Goal: Navigation & Orientation: Find specific page/section

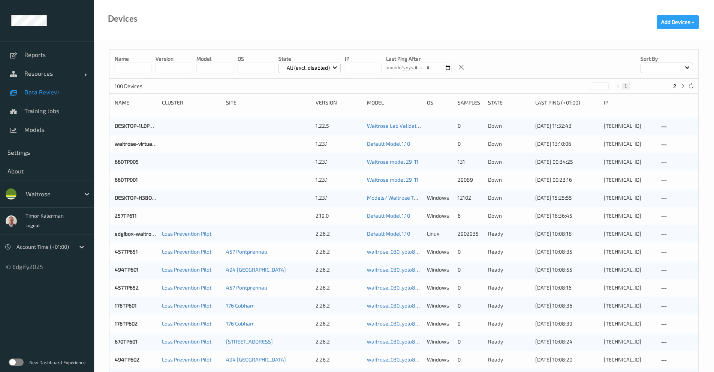
click at [49, 99] on link "Data Review" at bounding box center [47, 92] width 94 height 19
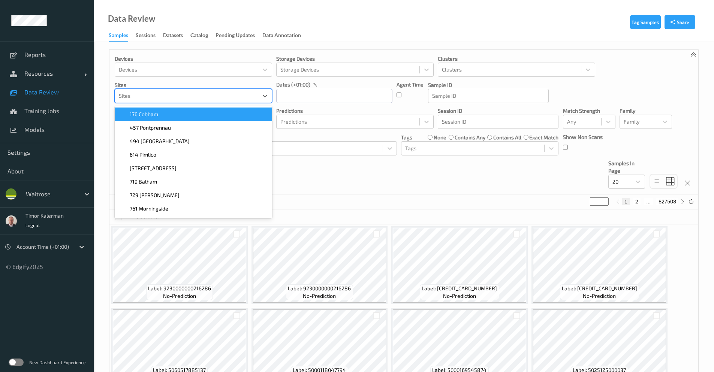
click at [164, 95] on div at bounding box center [186, 95] width 135 height 9
type input "457"
click at [158, 113] on span "457 Pontprennau" at bounding box center [150, 114] width 41 height 7
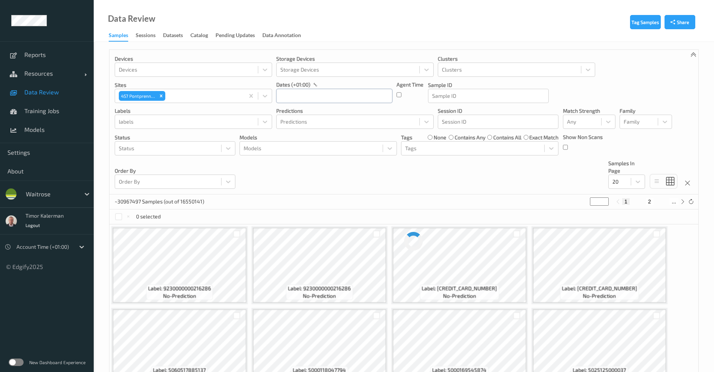
click at [320, 94] on input "text" at bounding box center [334, 96] width 116 height 14
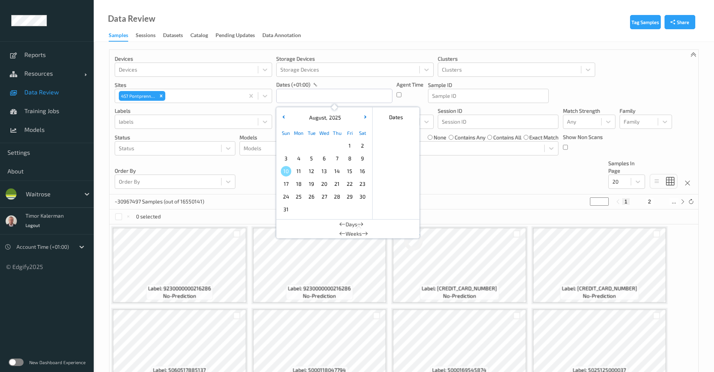
click at [347, 161] on span "8" at bounding box center [349, 158] width 10 height 10
type input "08/08/2025 00:00 -> 08/08/2025 23:59"
click at [474, 168] on div "Devices Devices Storage Devices Storage Devices Clusters Clusters Sites 457 Pon…" at bounding box center [403, 122] width 589 height 145
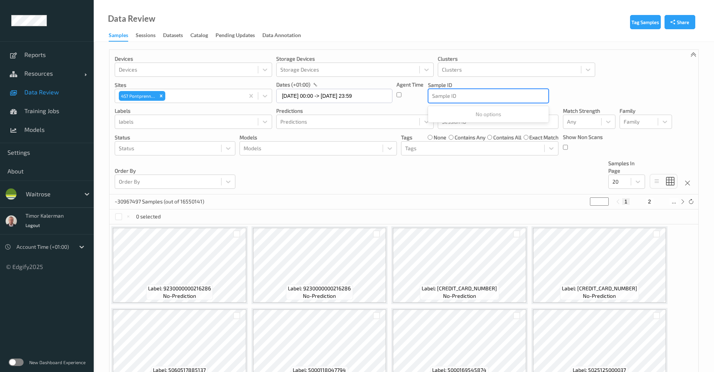
click at [495, 99] on div at bounding box center [488, 95] width 112 height 9
paste input "0000000003827"
type input "0000000003827"
click at [144, 126] on div at bounding box center [186, 121] width 135 height 9
click at [153, 122] on div at bounding box center [186, 121] width 135 height 9
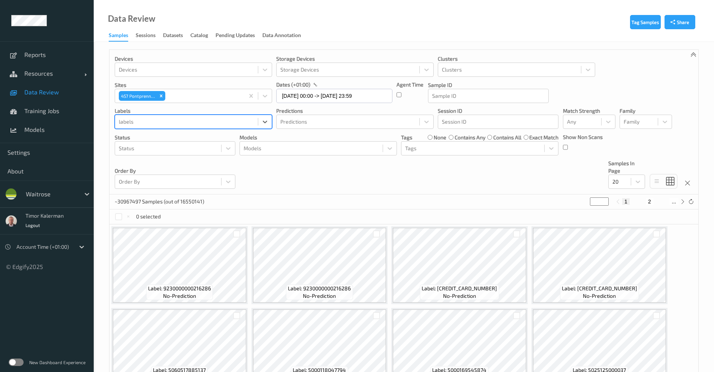
click at [184, 126] on div at bounding box center [186, 121] width 135 height 9
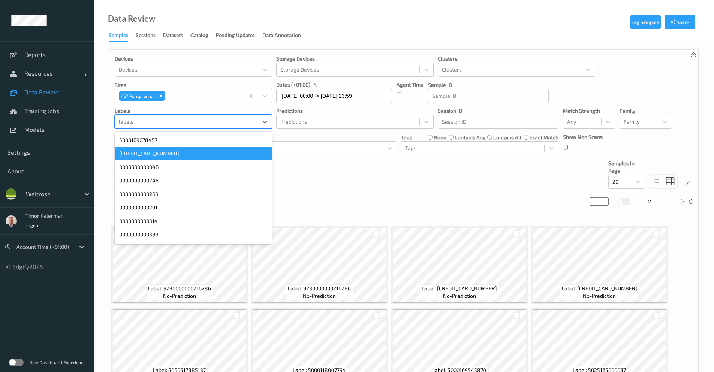
paste input "0000000003827"
type input "0000000003827"
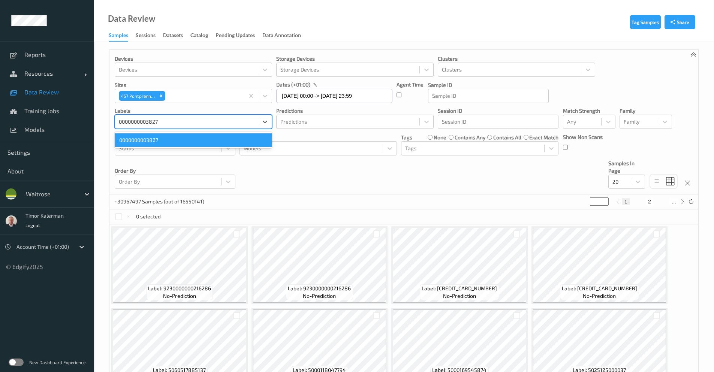
click at [148, 140] on div "0000000003827" at bounding box center [193, 139] width 157 height 13
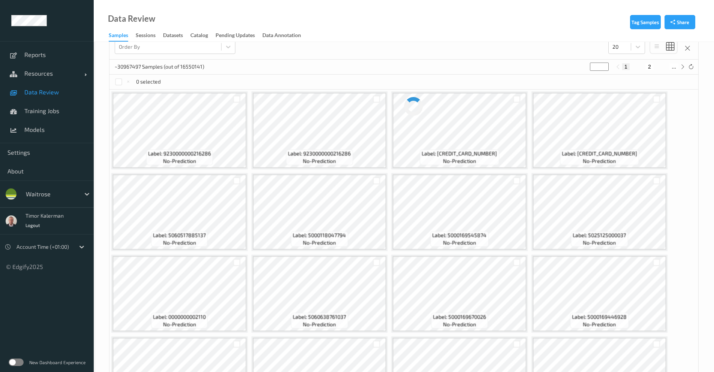
scroll to position [291, 0]
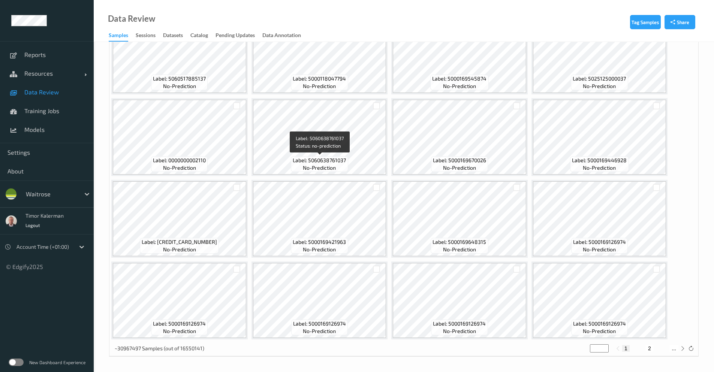
drag, startPoint x: 337, startPoint y: 170, endPoint x: 675, endPoint y: 138, distance: 339.0
click at [675, 138] on div "Label: 9230000000216286 no-prediction Label: 9230000000216286 no-prediction Lab…" at bounding box center [403, 137] width 589 height 408
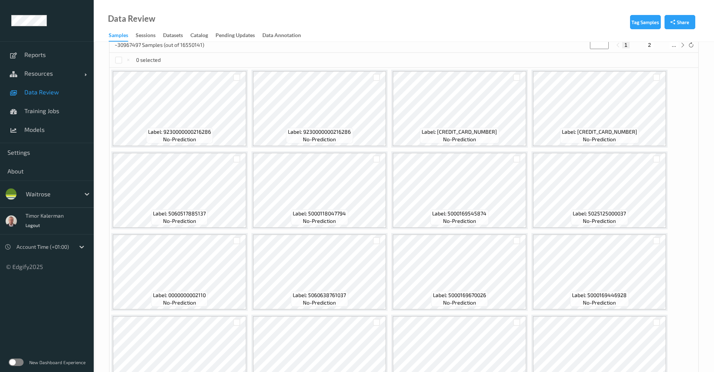
scroll to position [0, 0]
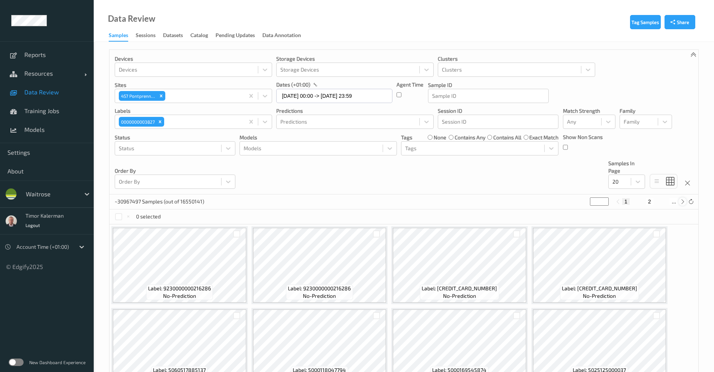
click at [683, 203] on icon at bounding box center [683, 202] width 6 height 6
type input "*"
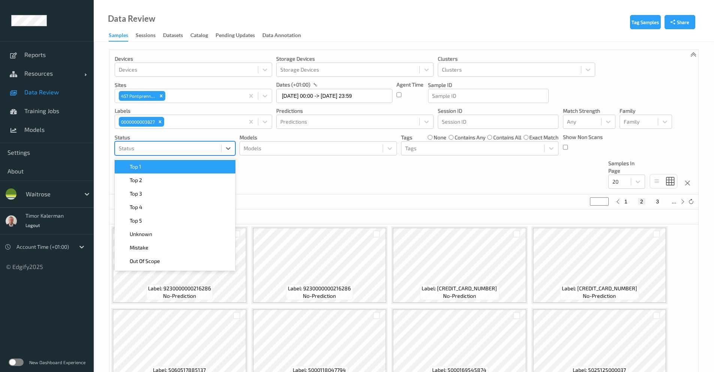
click at [187, 152] on div at bounding box center [168, 148] width 99 height 9
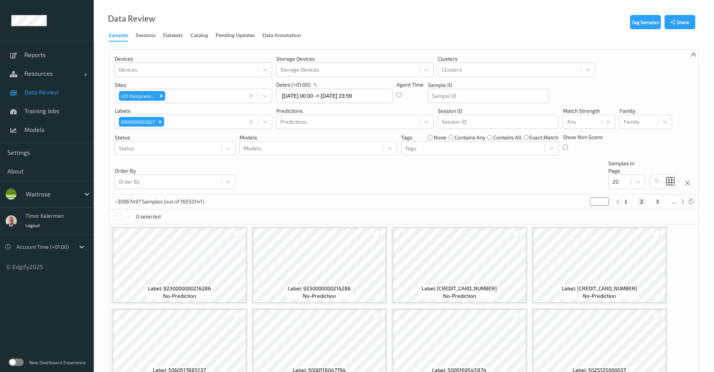
click at [312, 181] on div "Devices Devices Storage Devices Storage Devices Clusters Clusters Sites 457 Pon…" at bounding box center [403, 122] width 589 height 145
click at [321, 72] on div at bounding box center [347, 69] width 135 height 9
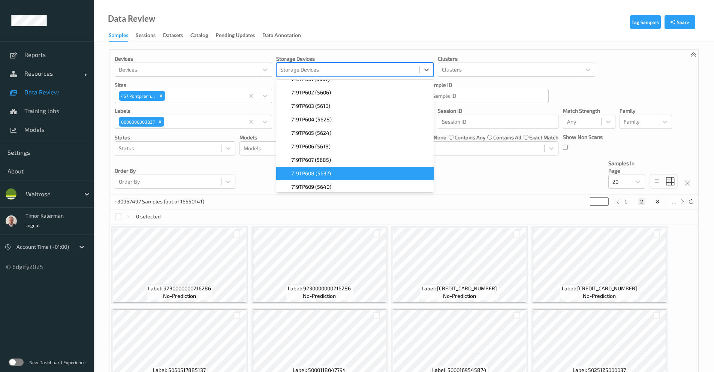
scroll to position [1239, 0]
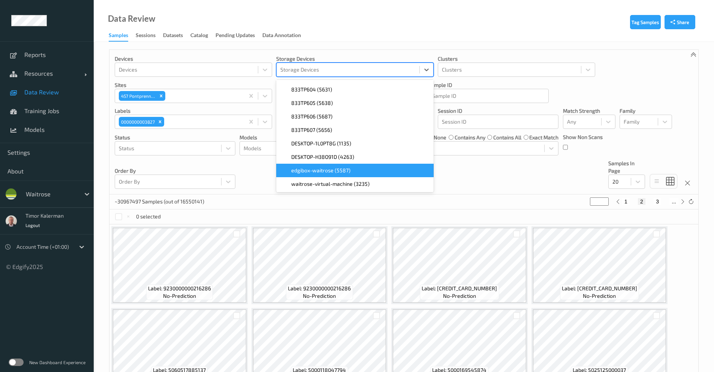
click at [356, 172] on div "edgibox-waitrose (5587)" at bounding box center [355, 170] width 148 height 7
type input "*"
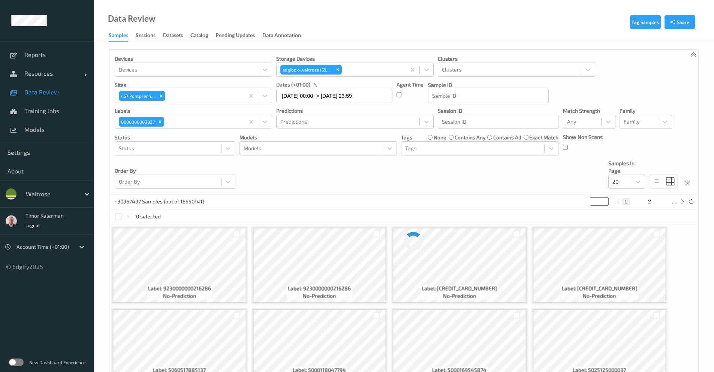
click at [494, 176] on div "Devices Devices Storage Devices edgibox-waitrose (5587) Clusters Clusters Sites…" at bounding box center [403, 122] width 589 height 145
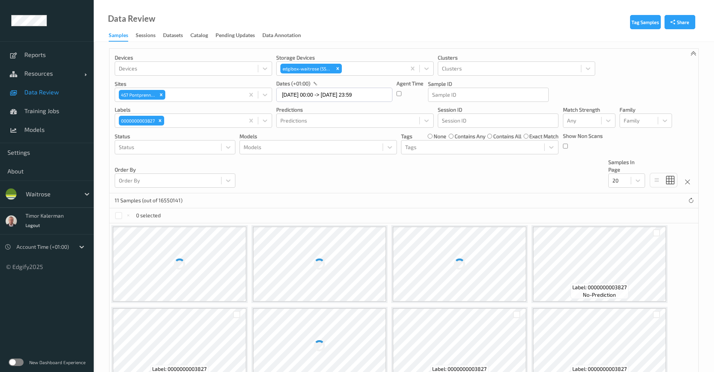
scroll to position [0, 0]
click at [310, 98] on input "08/08/2025 00:00 -> 08/08/2025 23:59" at bounding box center [334, 96] width 116 height 14
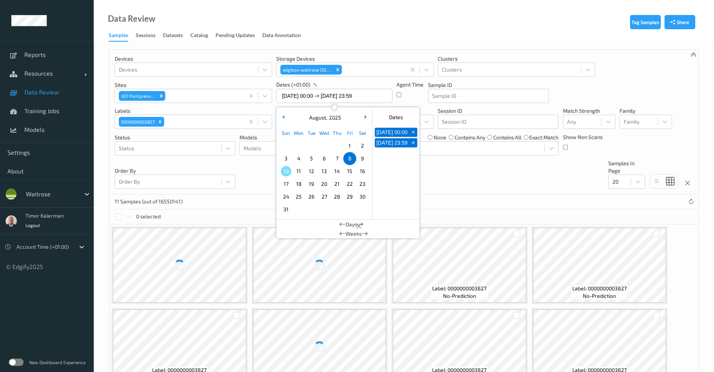
click at [335, 158] on span "7" at bounding box center [337, 158] width 10 height 10
click at [285, 119] on button "button" at bounding box center [282, 117] width 7 height 7
click at [335, 198] on span "31" at bounding box center [337, 196] width 10 height 10
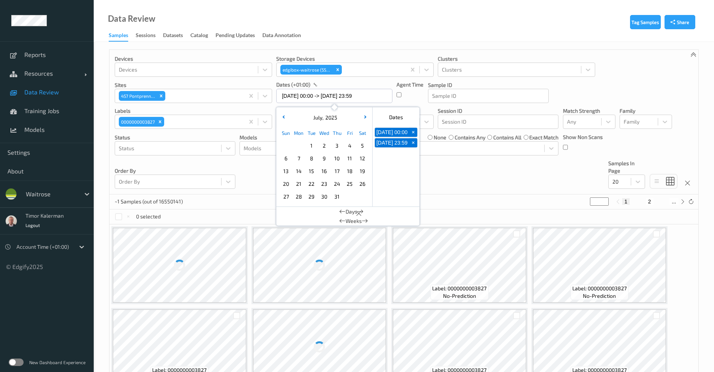
type input "31/07/2025 00:00 -> 31/07/2025 23:59"
click at [474, 185] on div "Devices Devices Storage Devices edgibox-waitrose (5587) Clusters Clusters Sites…" at bounding box center [403, 122] width 589 height 145
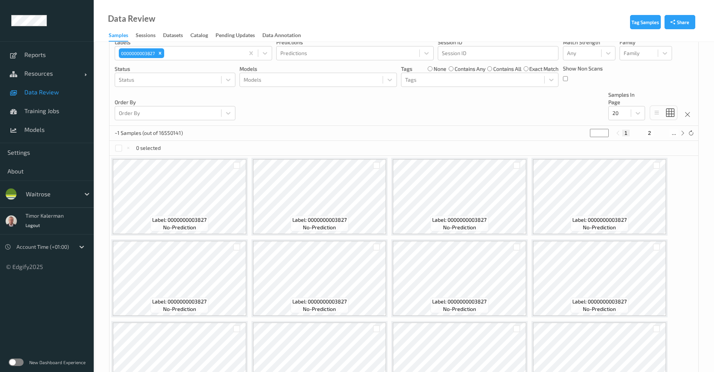
scroll to position [90, 0]
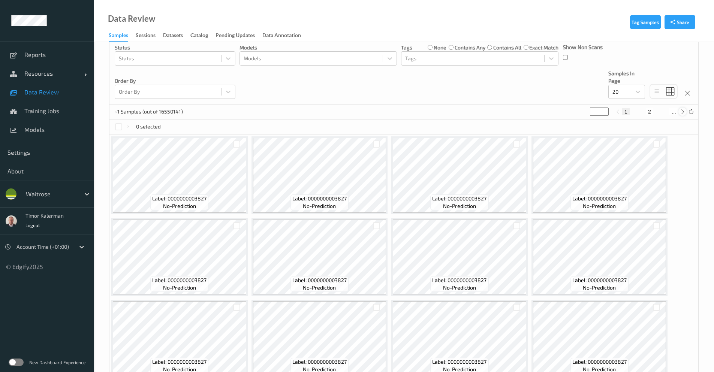
click at [684, 112] on icon at bounding box center [683, 112] width 6 height 6
type input "*"
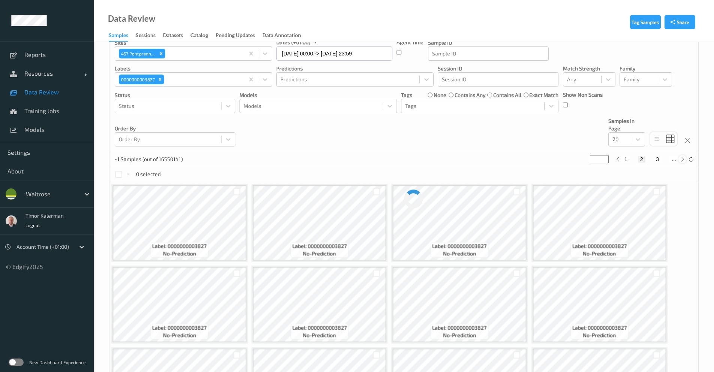
scroll to position [0, 0]
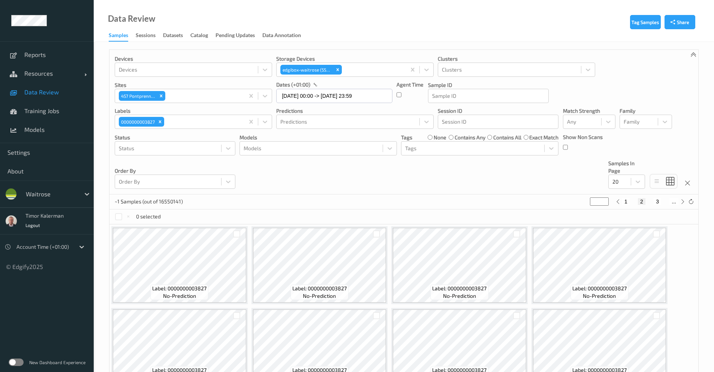
click at [21, 368] on div "New Dashboard Experience" at bounding box center [47, 362] width 94 height 19
click at [21, 364] on label at bounding box center [16, 362] width 15 height 7
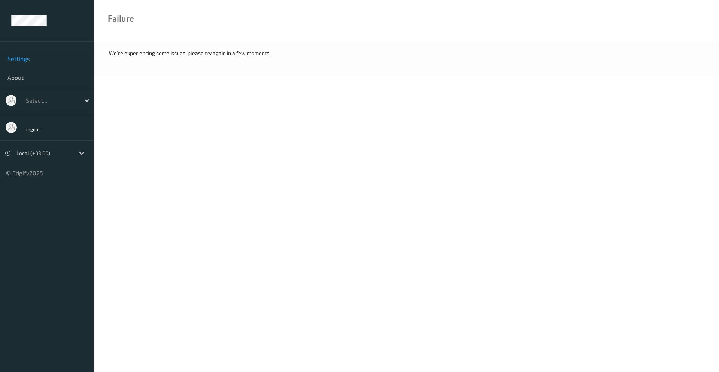
click at [51, 99] on div at bounding box center [51, 100] width 51 height 9
click at [222, 92] on body "Settings About Use Up and Down to choose options, press Enter to select the cur…" at bounding box center [359, 186] width 719 height 372
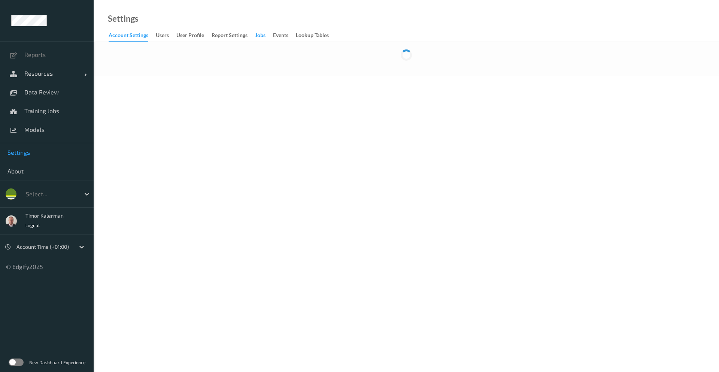
click at [257, 36] on div "Jobs" at bounding box center [260, 35] width 10 height 9
click at [78, 189] on div "Select..." at bounding box center [51, 194] width 58 height 12
drag, startPoint x: 188, startPoint y: 175, endPoint x: 194, endPoint y: 175, distance: 5.2
click at [194, 175] on body "Reports Resources Devices Clusters Sites Data Review Training Jobs Models Setti…" at bounding box center [359, 186] width 719 height 372
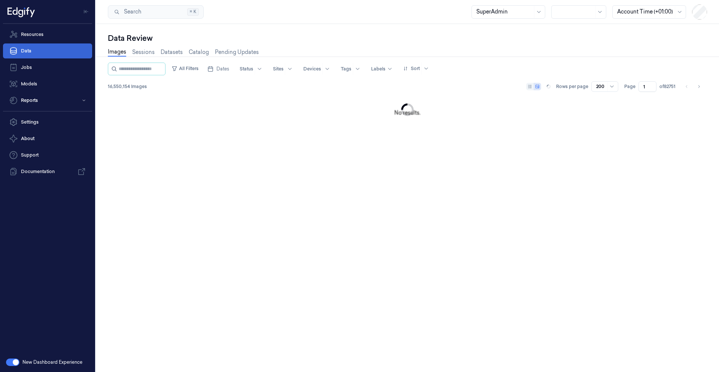
click at [45, 53] on link "Data" at bounding box center [47, 50] width 89 height 15
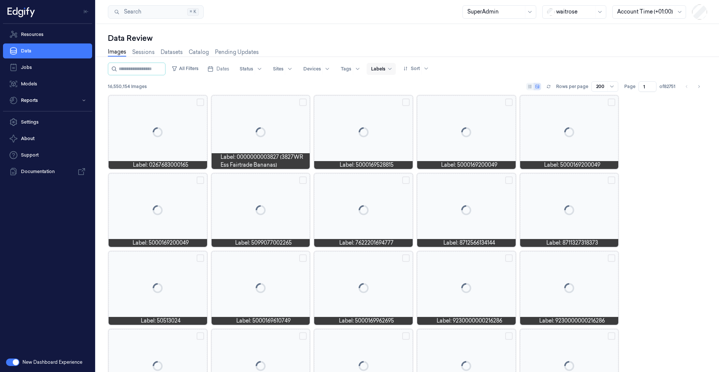
click at [386, 68] on div at bounding box center [378, 69] width 14 height 7
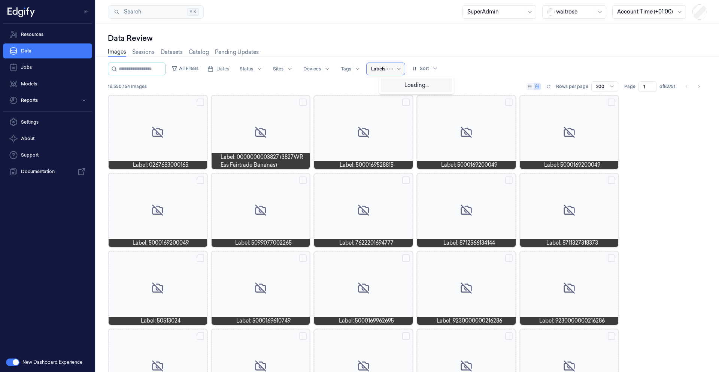
click at [398, 69] on div "Labels" at bounding box center [386, 69] width 38 height 12
click at [219, 54] on link "Pending Updates" at bounding box center [237, 52] width 44 height 9
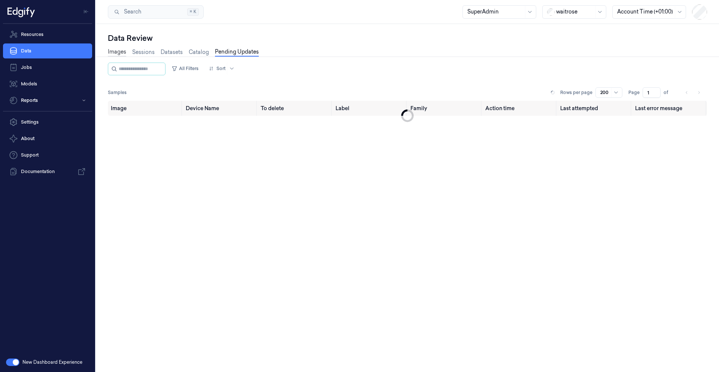
click at [115, 52] on link "Images" at bounding box center [117, 52] width 18 height 9
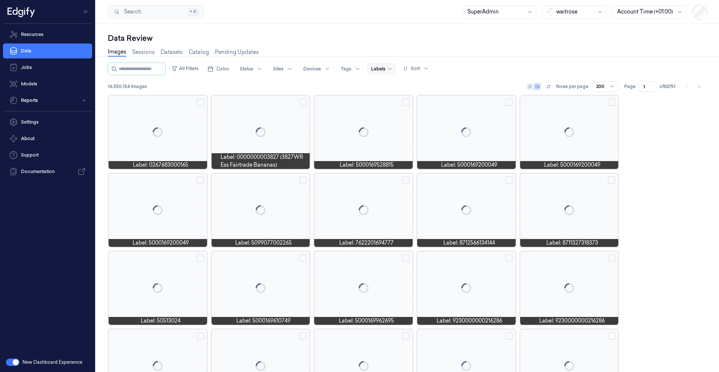
click at [386, 69] on div at bounding box center [378, 69] width 14 height 7
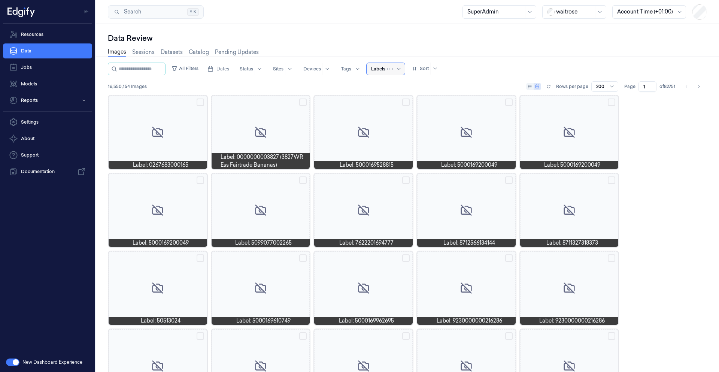
click at [386, 68] on div at bounding box center [378, 69] width 14 height 7
click at [404, 72] on div at bounding box center [395, 69] width 16 height 12
click at [386, 68] on div at bounding box center [378, 69] width 14 height 7
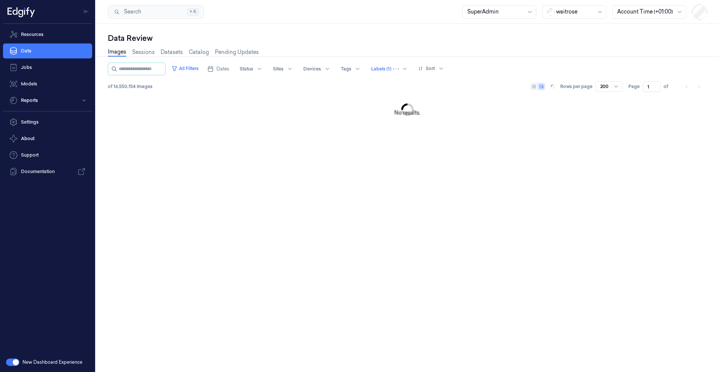
click at [474, 60] on div "Images Sessions Datasets Catalog Pending Updates" at bounding box center [407, 52] width 599 height 19
click at [392, 71] on div at bounding box center [381, 69] width 20 height 7
click at [503, 62] on div "Images Sessions Datasets Catalog Pending Updates" at bounding box center [407, 52] width 599 height 19
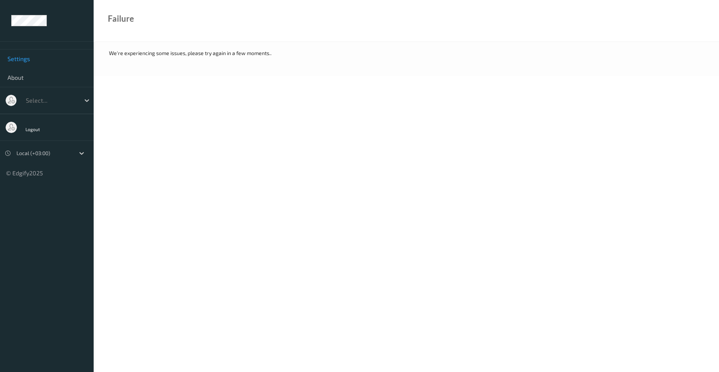
click at [202, 136] on body "Settings About Select... Logout Local (+03:00) © Edgify 2025 New Dashboard Expe…" at bounding box center [359, 186] width 719 height 372
